Goal: Navigation & Orientation: Go to known website

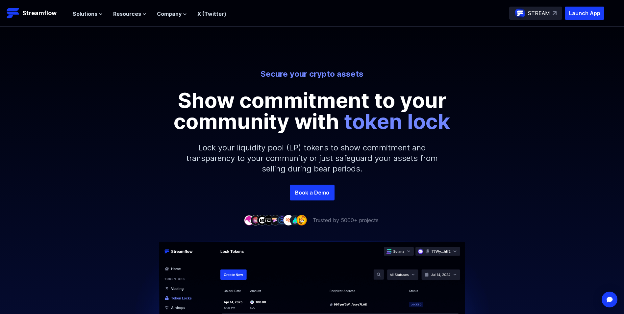
click at [539, 15] on p "STREAM" at bounding box center [539, 13] width 22 height 8
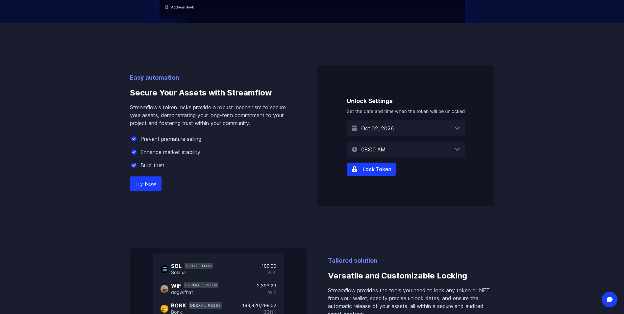
scroll to position [395, 0]
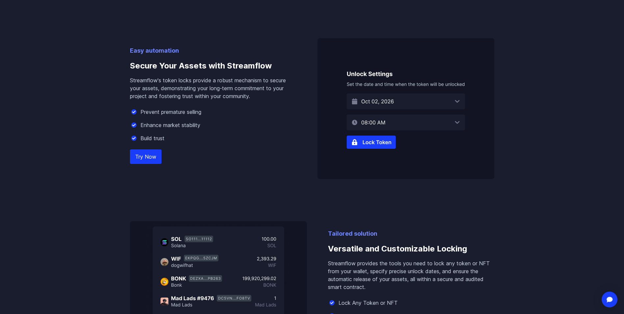
click at [412, 100] on img at bounding box center [405, 108] width 177 height 141
click at [463, 120] on img at bounding box center [405, 108] width 177 height 141
click at [458, 121] on img at bounding box center [405, 108] width 177 height 141
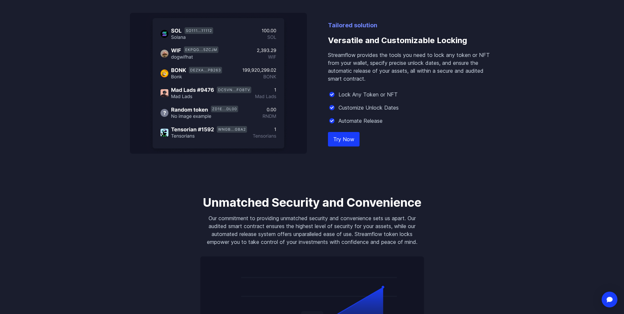
scroll to position [592, 0]
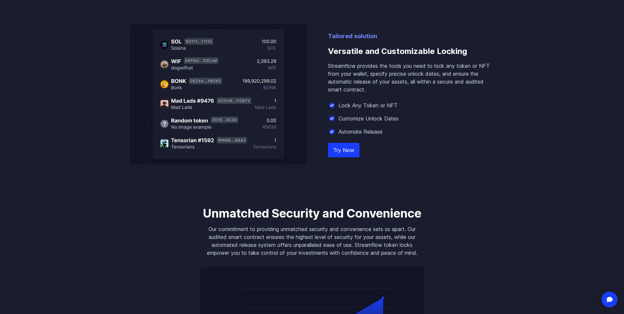
click at [341, 158] on div "Tailored solution Versatile and Customizable Locking Streamflow provides the to…" at bounding box center [411, 98] width 166 height 133
click at [344, 153] on link "Try Now" at bounding box center [344, 150] width 32 height 14
